Goal: Find contact information: Find contact information

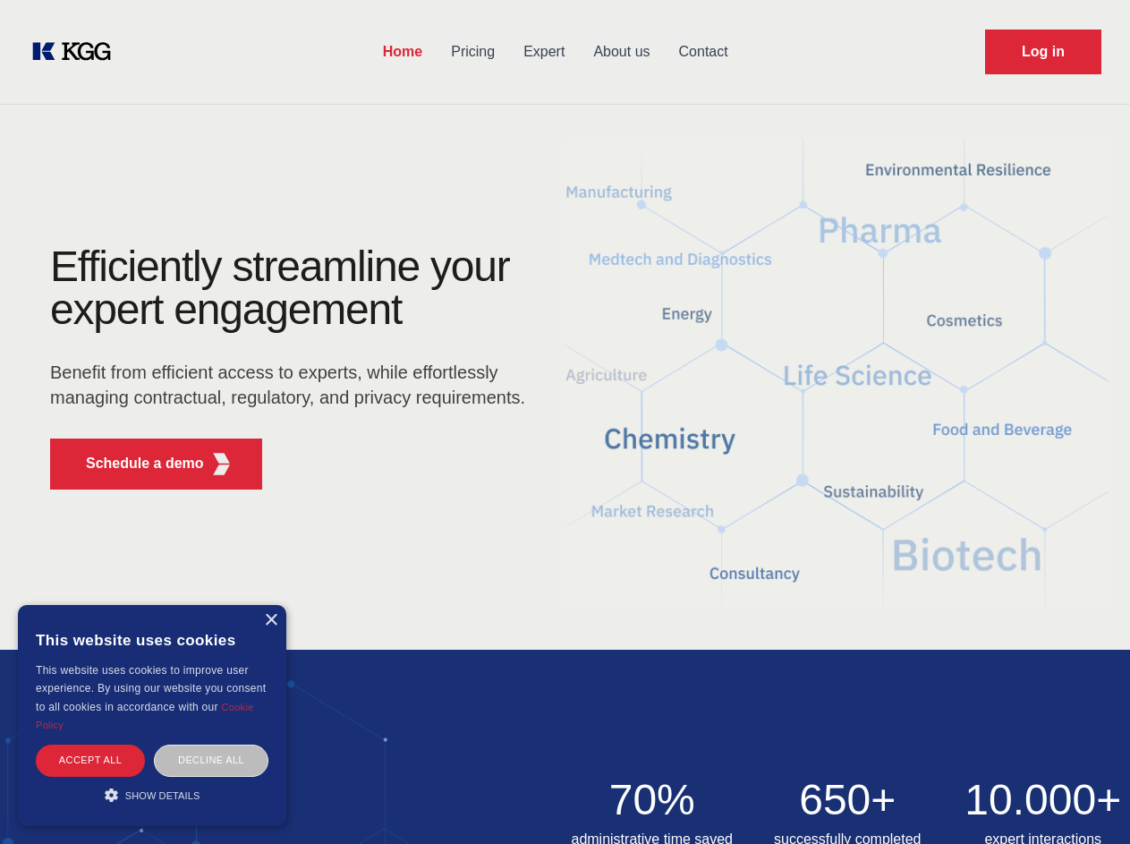
click at [565, 421] on div "Efficiently streamline your expert engagement Benefit from efficient access to …" at bounding box center [293, 374] width 544 height 259
click at [134, 463] on p "Schedule a demo" at bounding box center [145, 463] width 118 height 21
click at [270, 620] on div "× This website uses cookies This website uses cookies to improve user experienc…" at bounding box center [152, 715] width 268 height 221
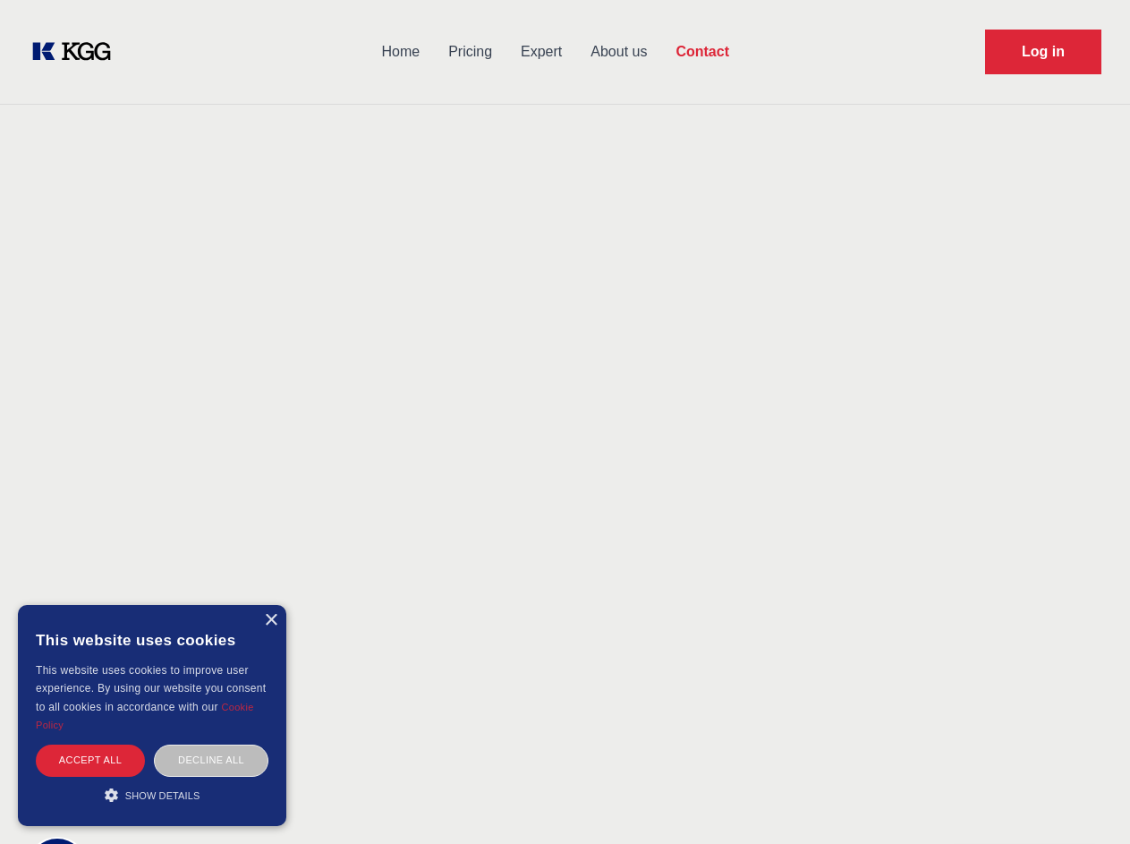
click at [90, 760] on div "Accept all" at bounding box center [90, 759] width 109 height 31
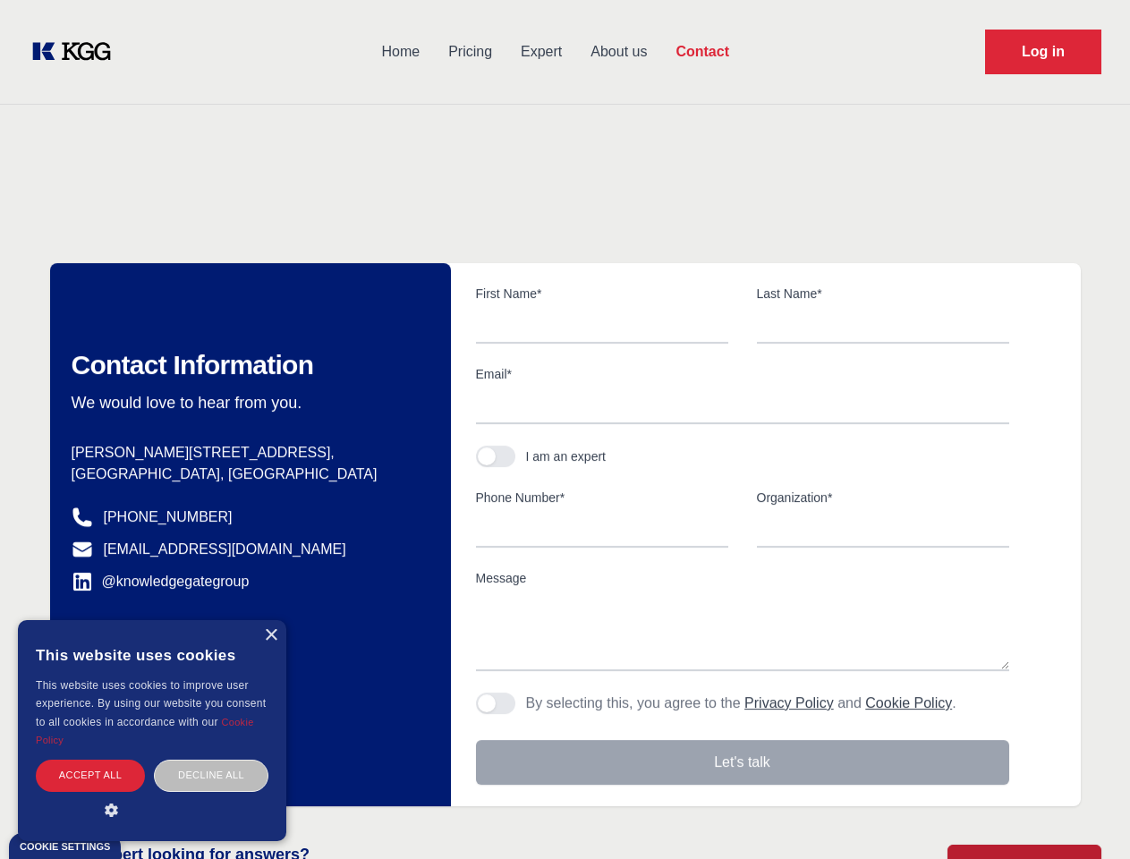
click at [211, 760] on div "Decline all" at bounding box center [211, 775] width 115 height 31
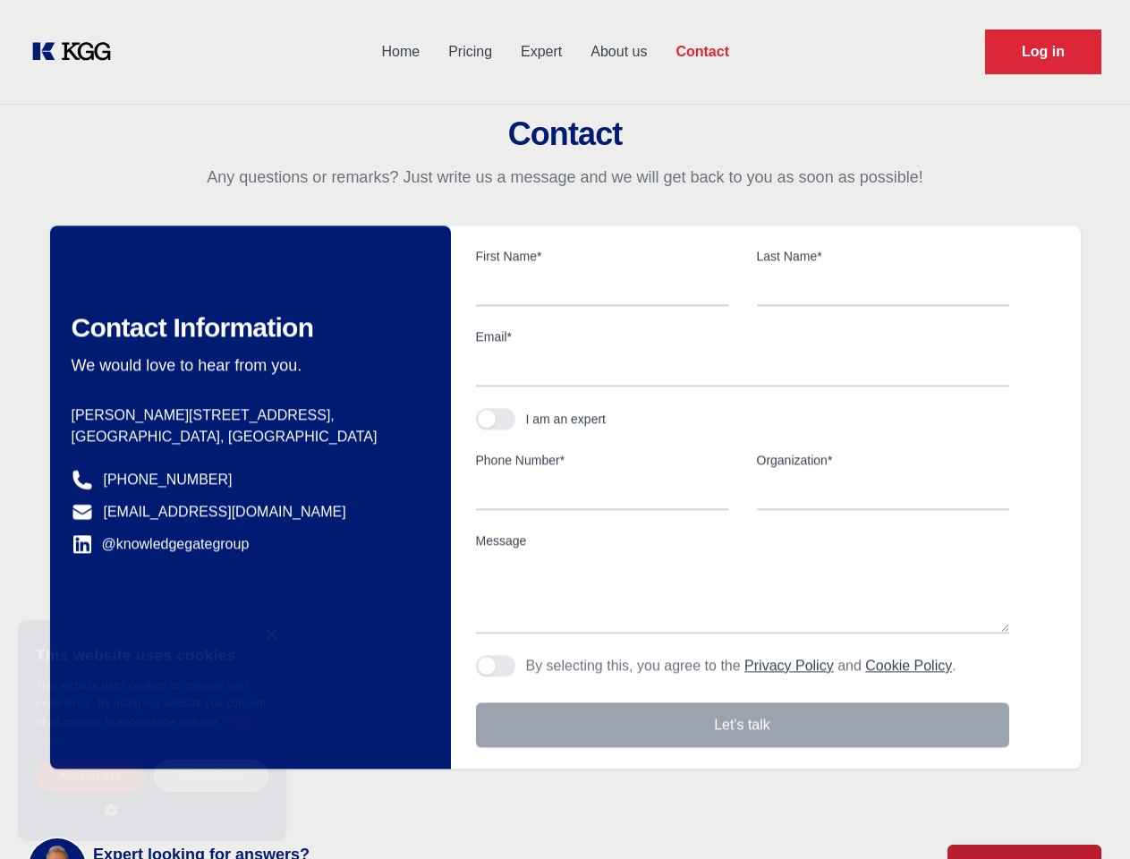
click at [152, 794] on main "Contact Any questions or remarks? Just write us a message and we will get back …" at bounding box center [565, 465] width 1130 height 931
